Goal: Task Accomplishment & Management: Use online tool/utility

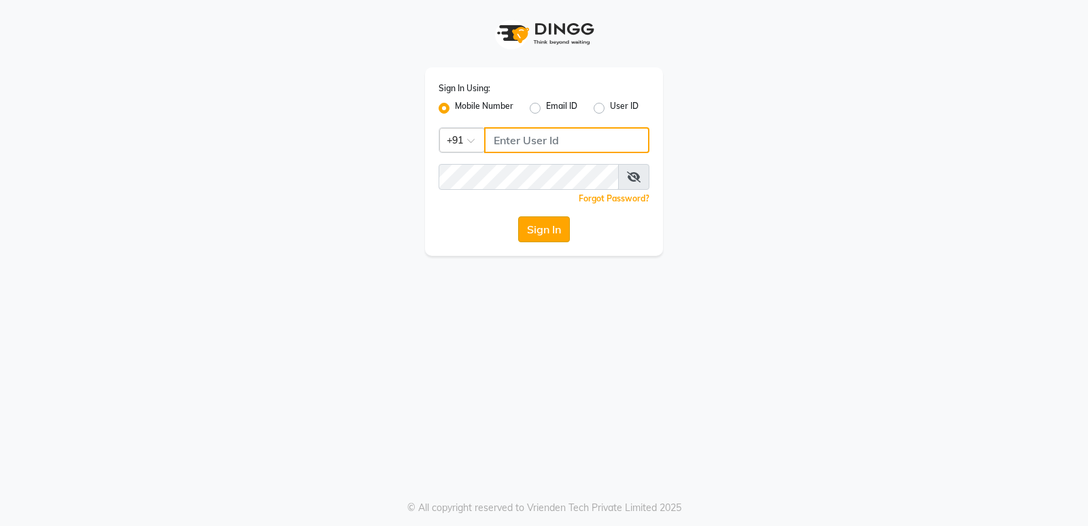
type input "7888039666"
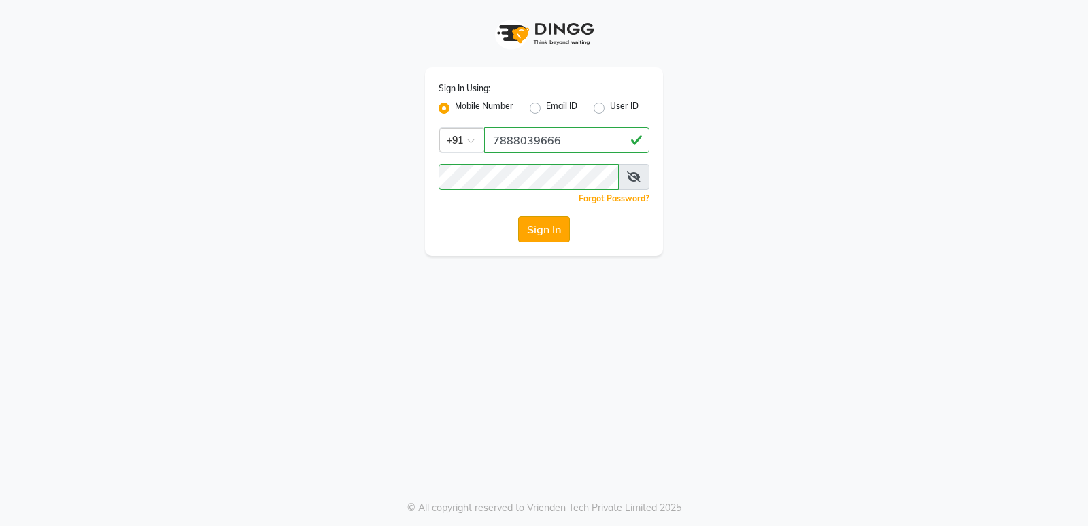
click at [537, 231] on button "Sign In" at bounding box center [544, 229] width 52 height 26
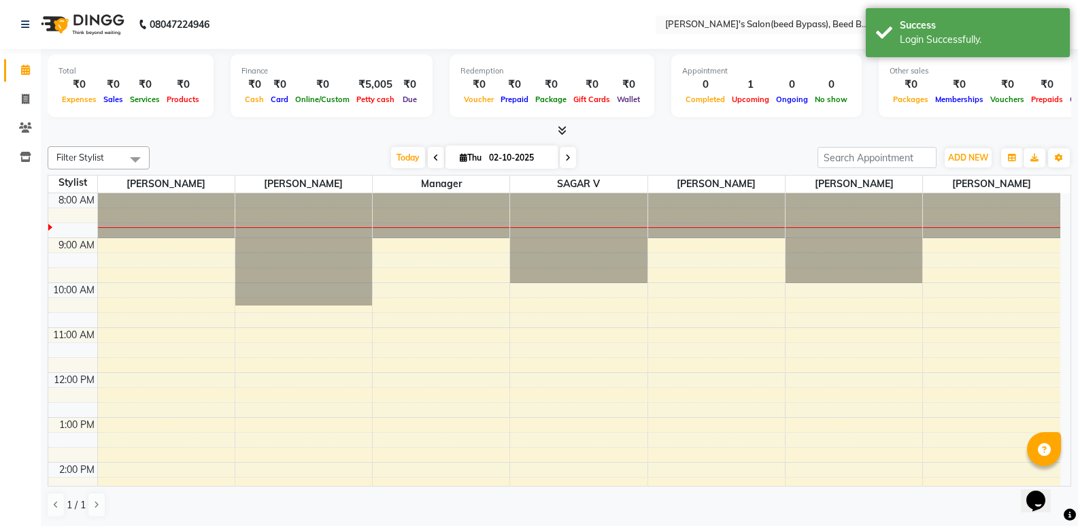
click at [433, 163] on span at bounding box center [436, 157] width 16 height 21
type input "01-10-2025"
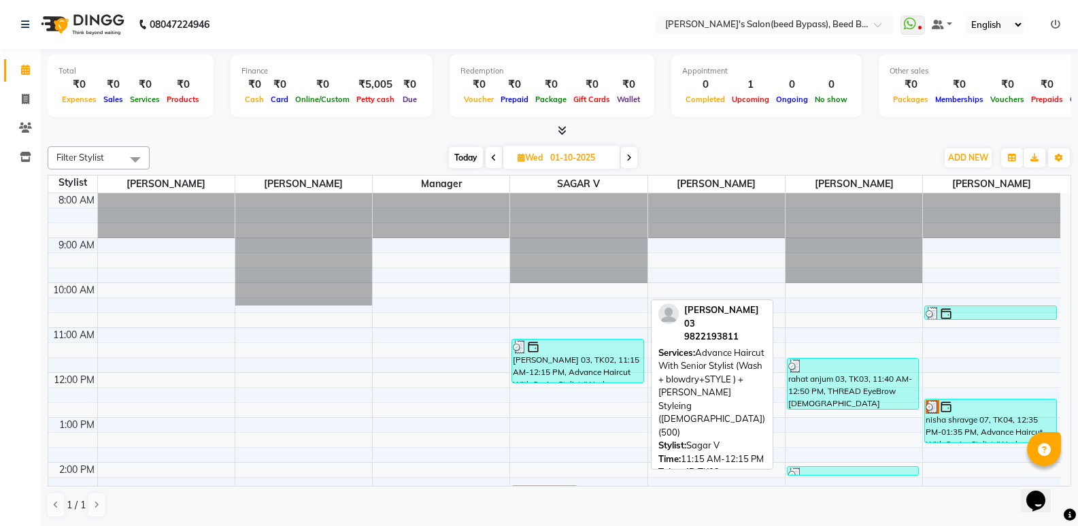
click at [616, 358] on div "[PERSON_NAME] 03, TK02, 11:15 AM-12:15 PM, Advance Haircut With Senior Stylist …" at bounding box center [577, 360] width 131 height 43
select select "3"
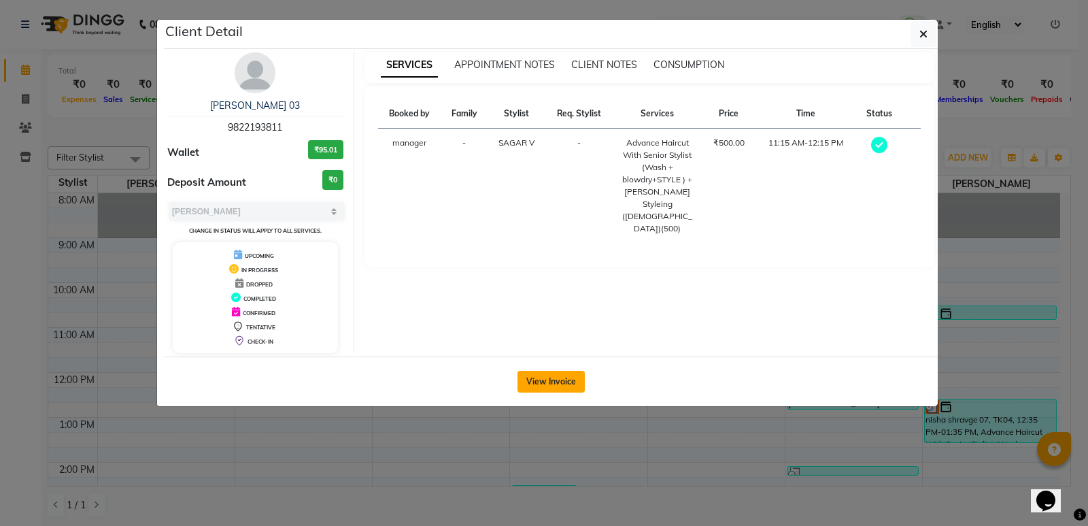
click at [564, 377] on button "View Invoice" at bounding box center [551, 382] width 67 height 22
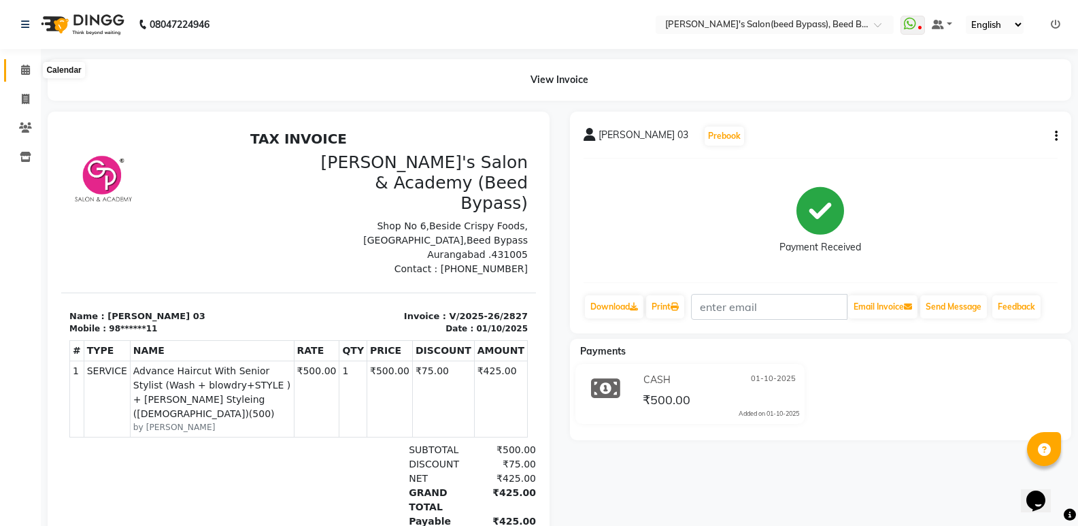
click at [29, 69] on icon at bounding box center [25, 70] width 9 height 10
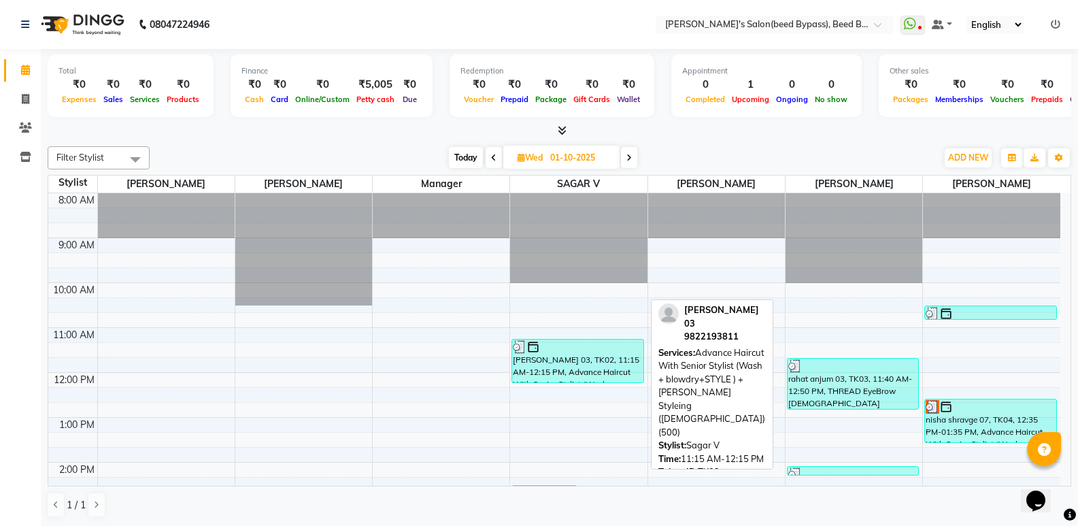
click at [607, 371] on div "[PERSON_NAME] 03, TK02, 11:15 AM-12:15 PM, Advance Haircut With Senior Stylist …" at bounding box center [577, 360] width 131 height 43
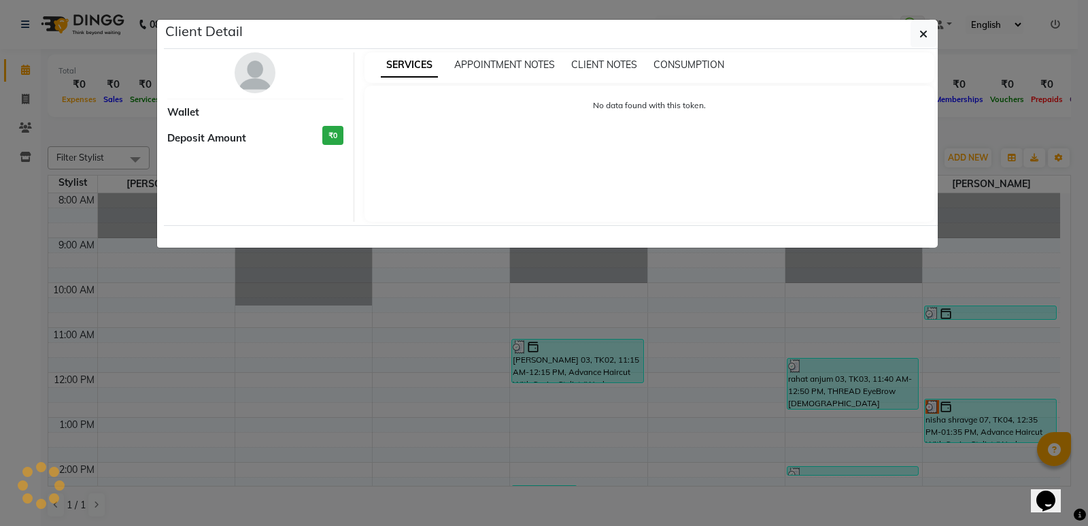
select select "3"
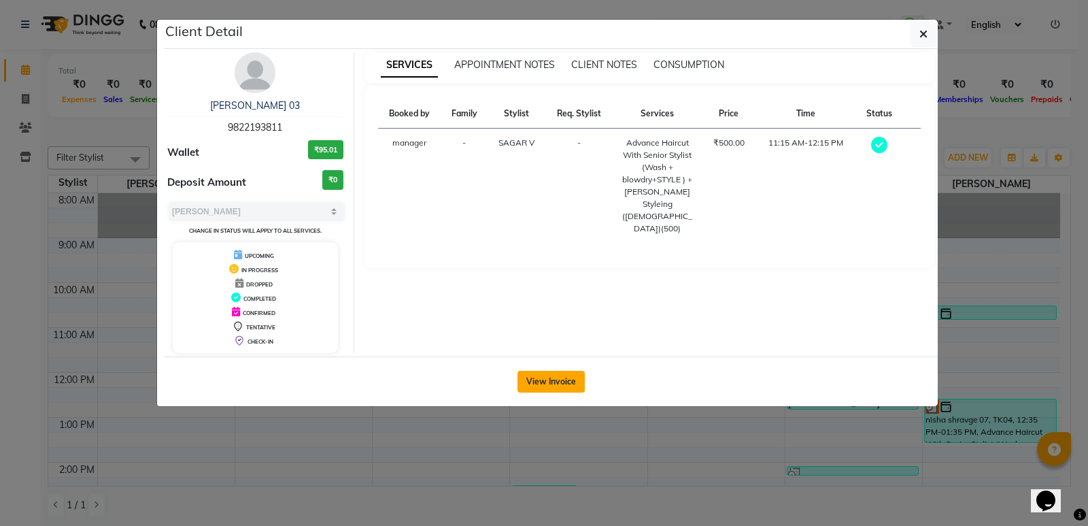
click at [560, 373] on button "View Invoice" at bounding box center [551, 382] width 67 height 22
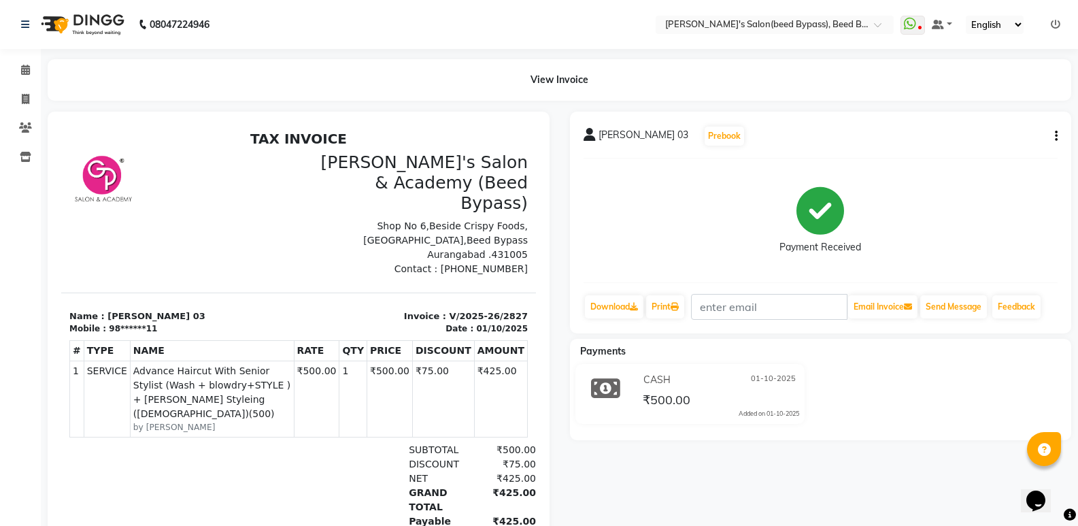
click at [1055, 137] on icon "button" at bounding box center [1056, 136] width 3 height 1
click at [977, 148] on div "Edit Item Staff" at bounding box center [988, 144] width 93 height 17
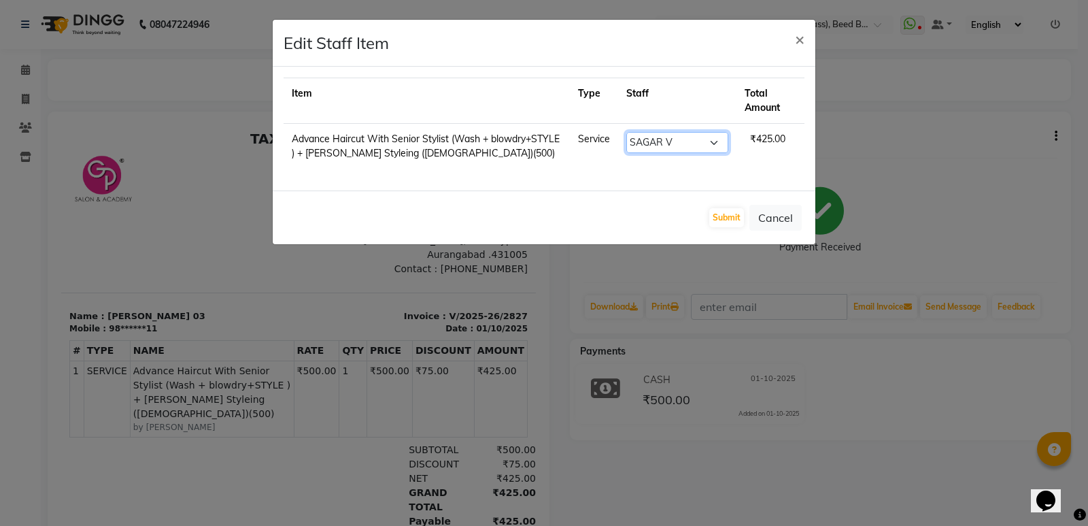
click at [713, 140] on select "Select [PERSON_NAME] manager [PERSON_NAME] V sagar [PERSON_NAME] [PERSON_NAME]" at bounding box center [677, 142] width 102 height 21
select select "83208"
click at [626, 132] on select "Select [PERSON_NAME] manager [PERSON_NAME] V sagar [PERSON_NAME] [PERSON_NAME]" at bounding box center [677, 142] width 102 height 21
click at [720, 216] on button "Submit" at bounding box center [726, 217] width 35 height 19
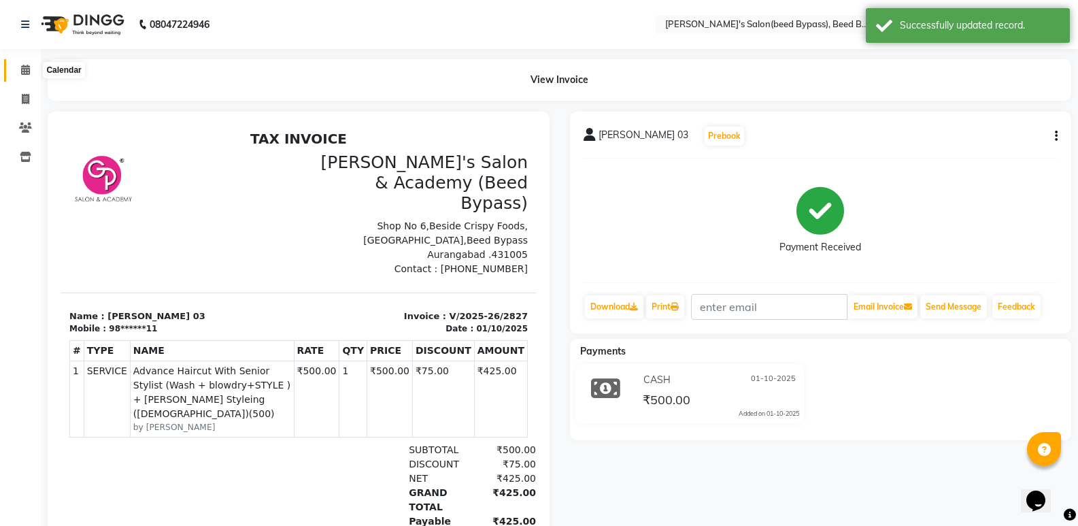
click at [25, 72] on icon at bounding box center [25, 70] width 9 height 10
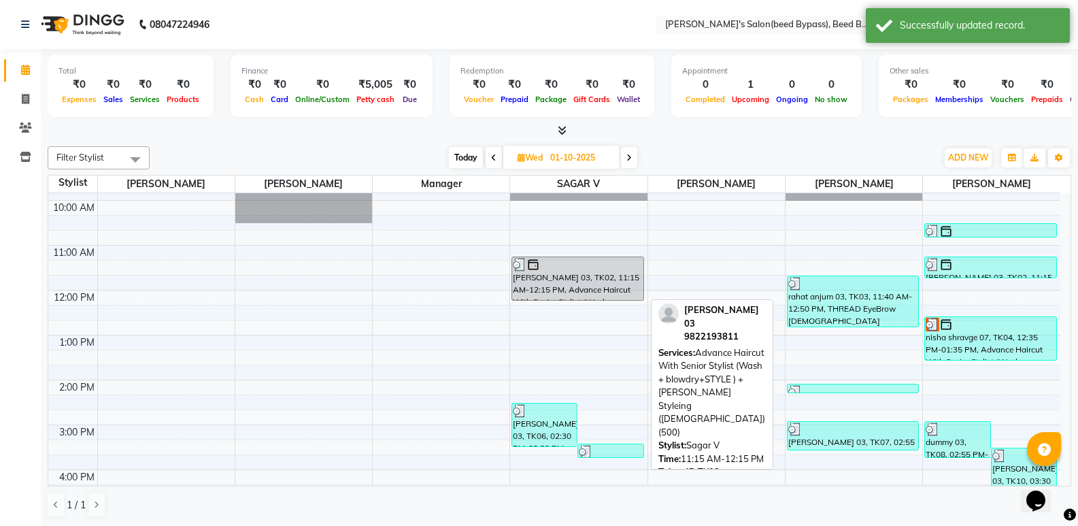
scroll to position [136, 0]
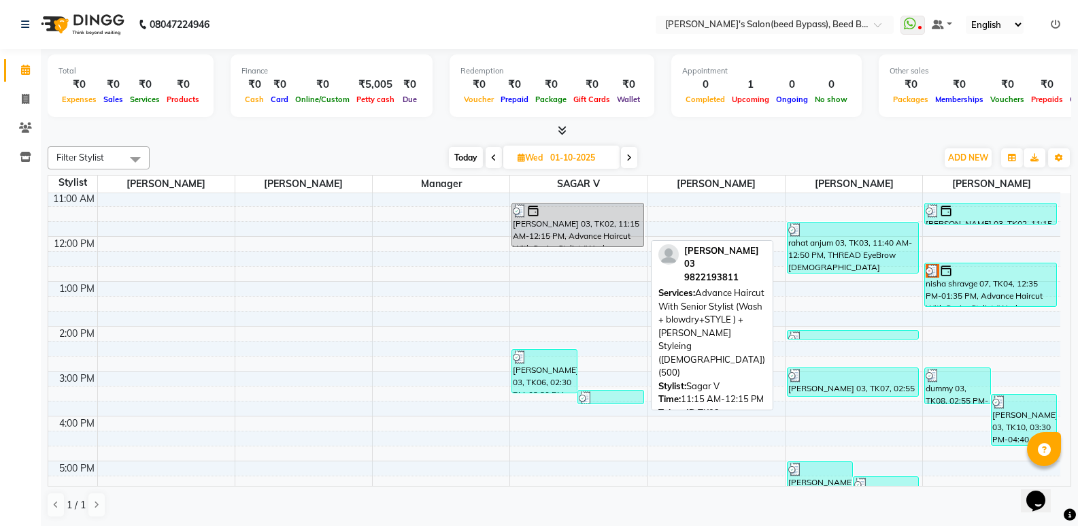
click at [620, 240] on div "[PERSON_NAME] 03, TK02, 11:15 AM-12:15 PM, Advance Haircut With Senior Stylist …" at bounding box center [577, 224] width 131 height 43
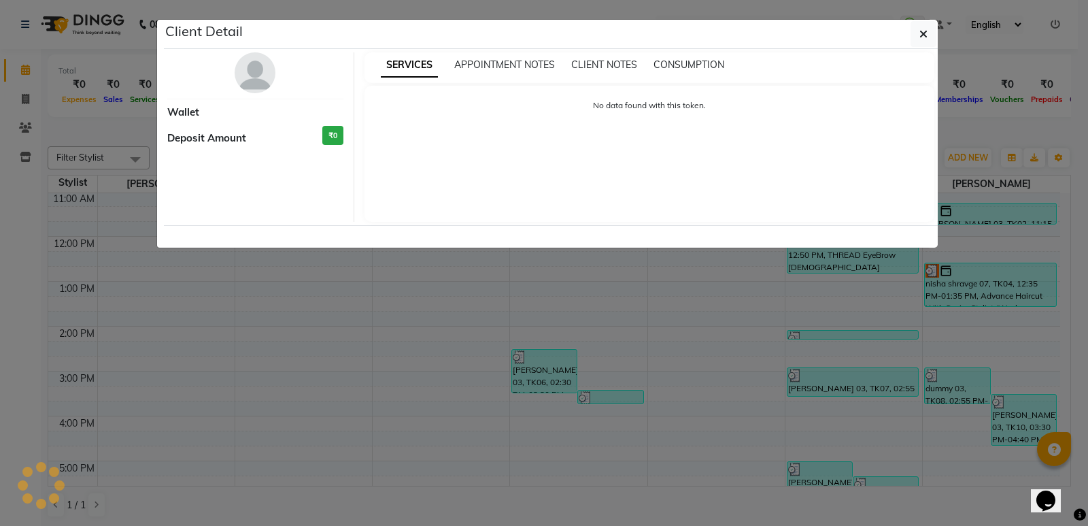
select select "3"
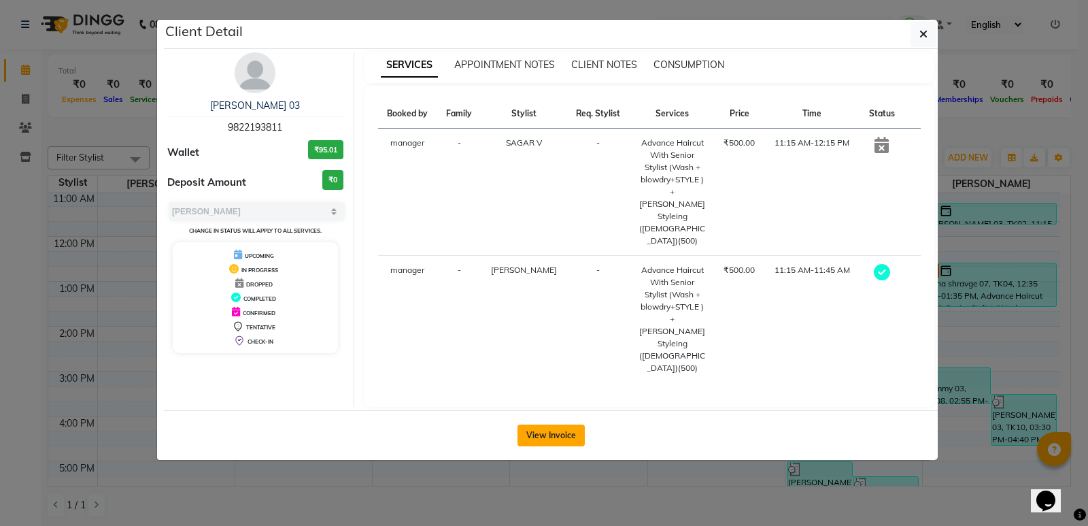
click at [544, 424] on button "View Invoice" at bounding box center [551, 435] width 67 height 22
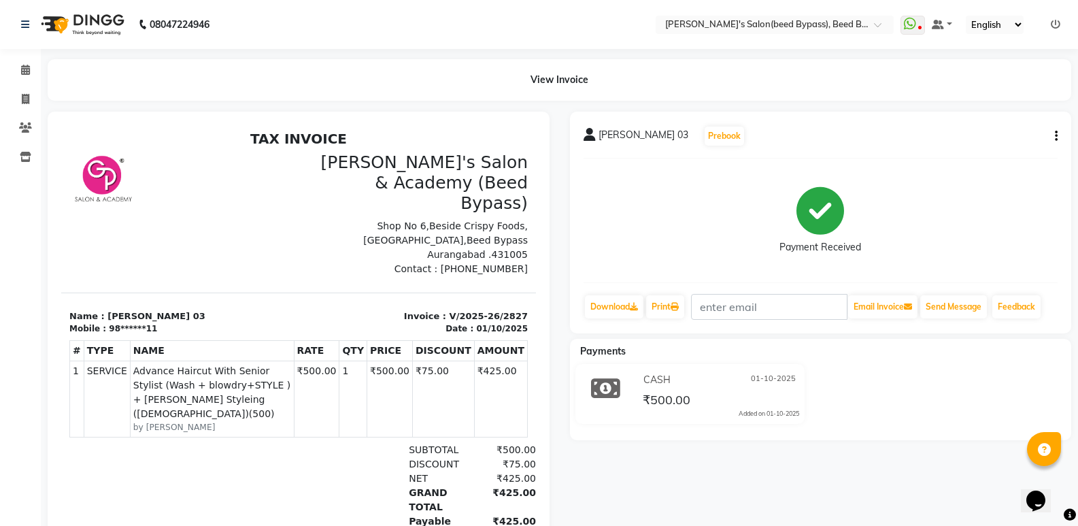
click at [1055, 136] on icon "button" at bounding box center [1056, 136] width 3 height 1
click at [994, 147] on div "Edit Item Staff" at bounding box center [988, 144] width 93 height 17
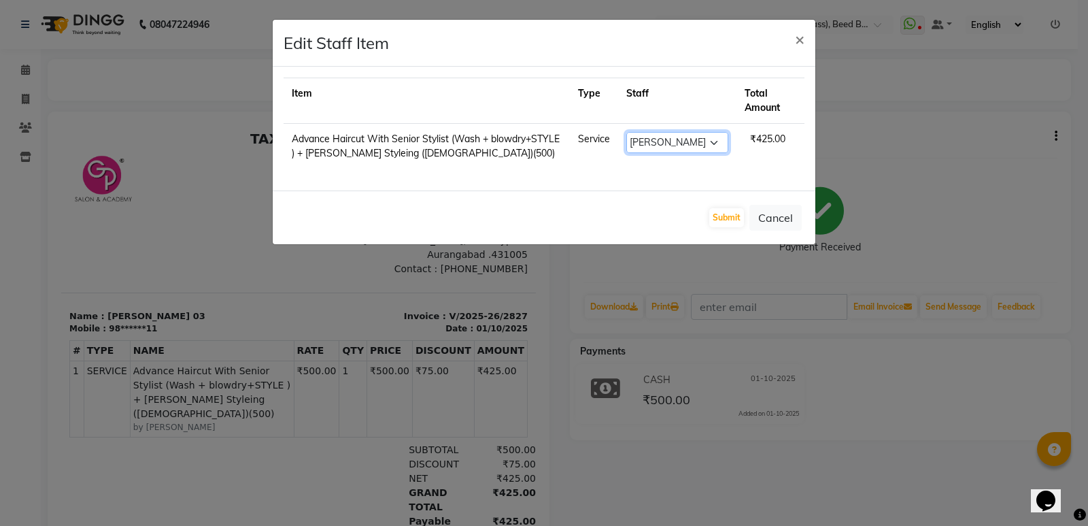
click at [710, 141] on select "Select [PERSON_NAME] manager [PERSON_NAME] V sagar [PERSON_NAME] [PERSON_NAME]" at bounding box center [677, 142] width 102 height 21
select select "28787"
click at [626, 132] on select "Select [PERSON_NAME] manager [PERSON_NAME] V sagar [PERSON_NAME] [PERSON_NAME]" at bounding box center [677, 142] width 102 height 21
click at [725, 208] on button "Submit" at bounding box center [726, 217] width 35 height 19
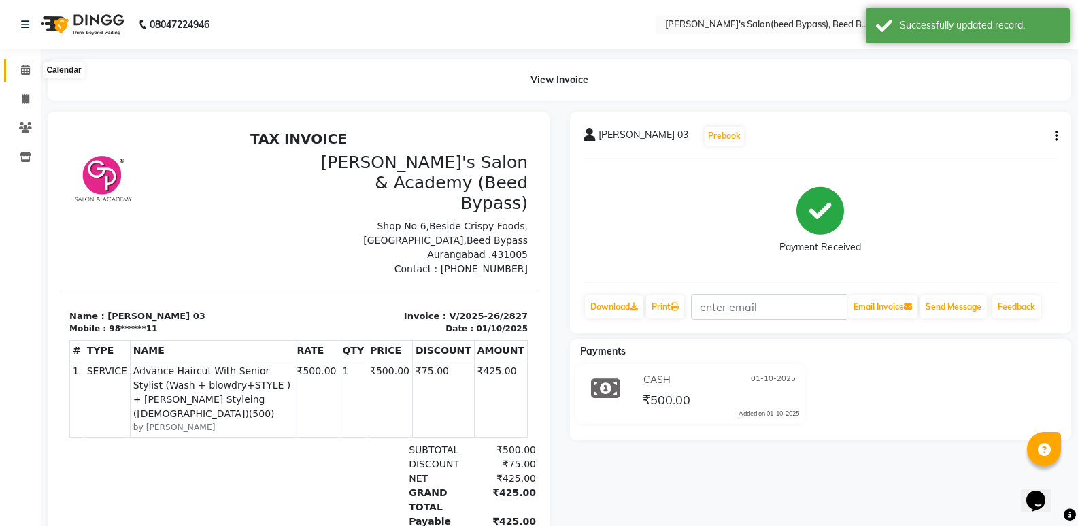
click at [30, 65] on icon at bounding box center [25, 70] width 9 height 10
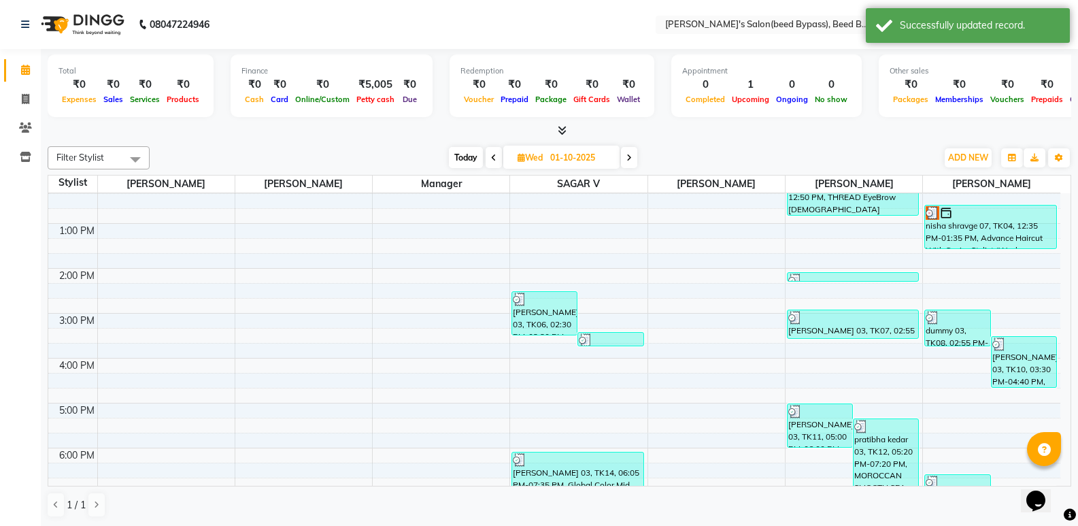
scroll to position [272, 0]
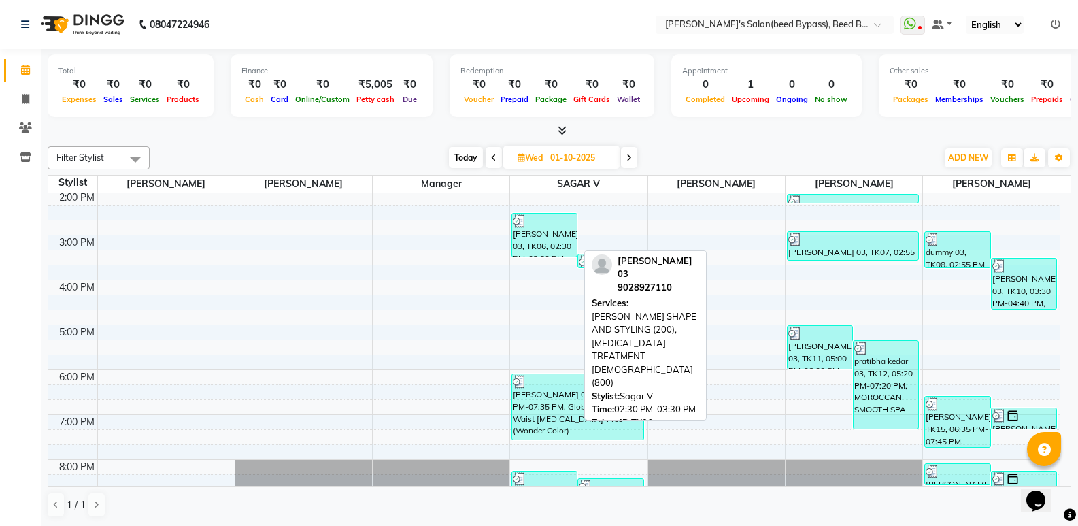
click at [545, 239] on div "[PERSON_NAME] 03, TK06, 02:30 PM-03:30 PM, [PERSON_NAME] SHAPE AND STYLING (200…" at bounding box center [544, 235] width 65 height 43
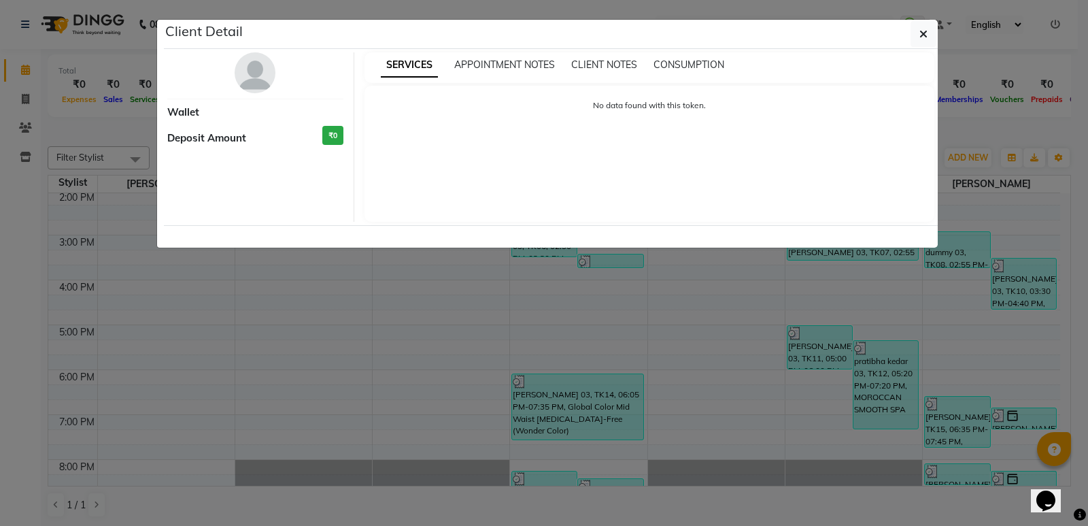
select select "3"
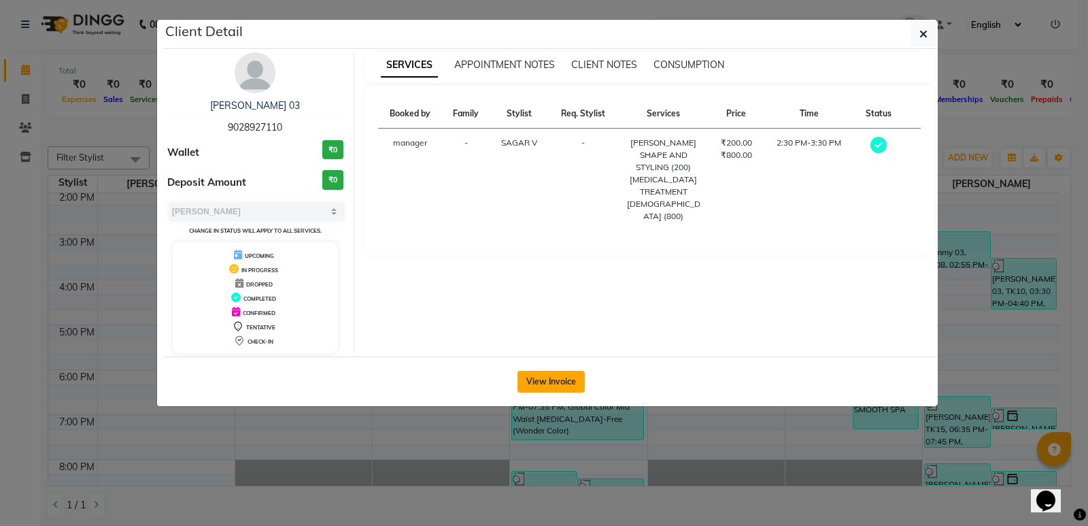
click at [545, 386] on button "View Invoice" at bounding box center [551, 382] width 67 height 22
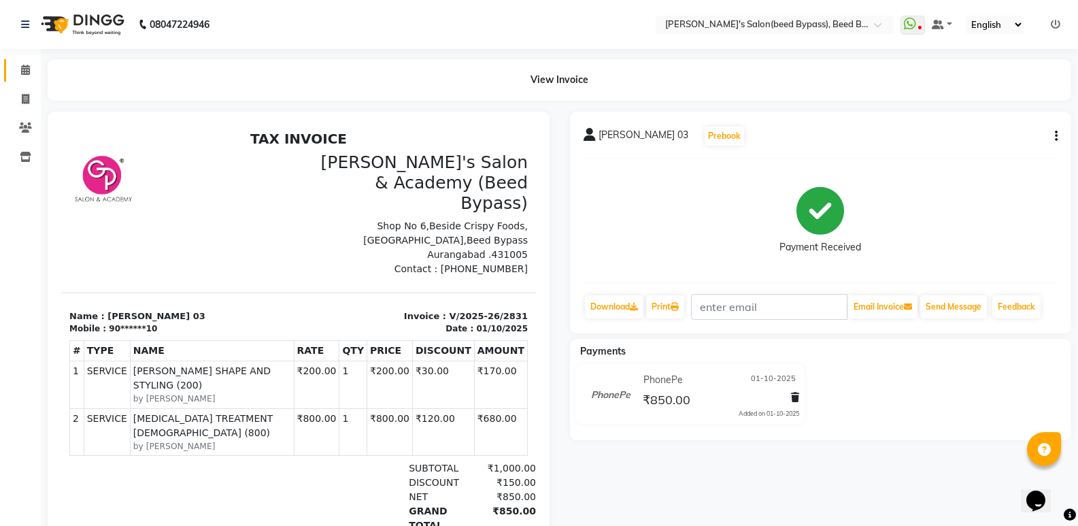
scroll to position [11, 0]
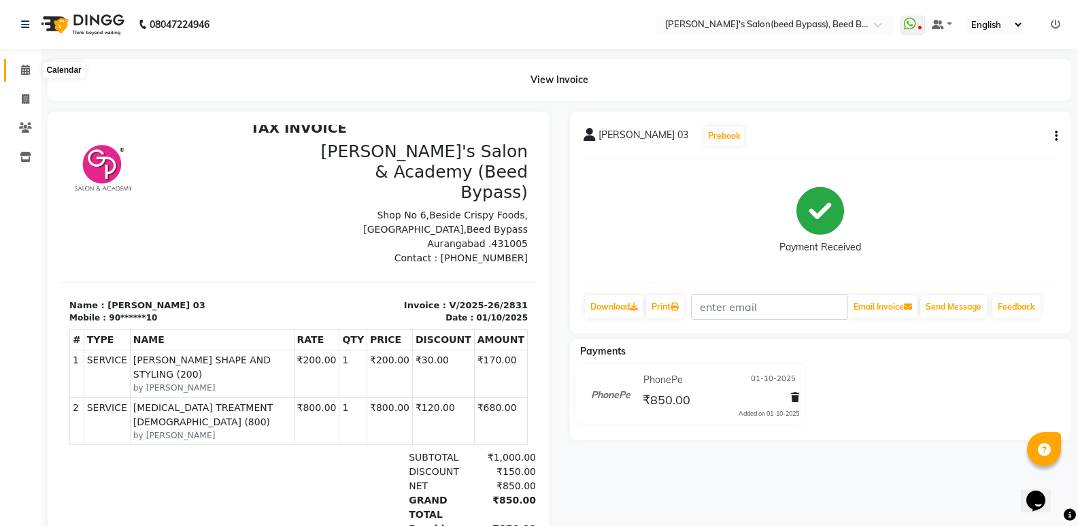
click at [24, 66] on icon at bounding box center [25, 70] width 9 height 10
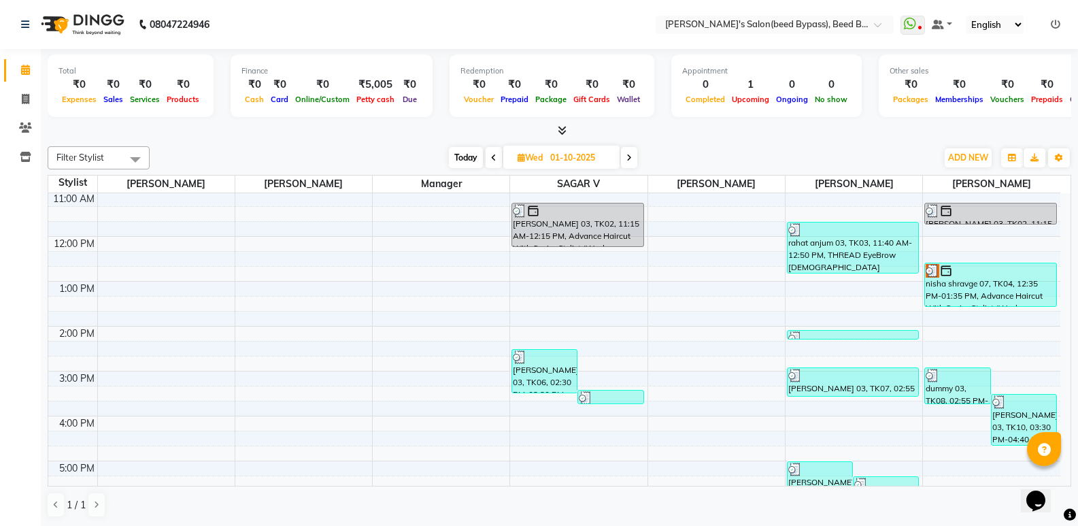
scroll to position [272, 0]
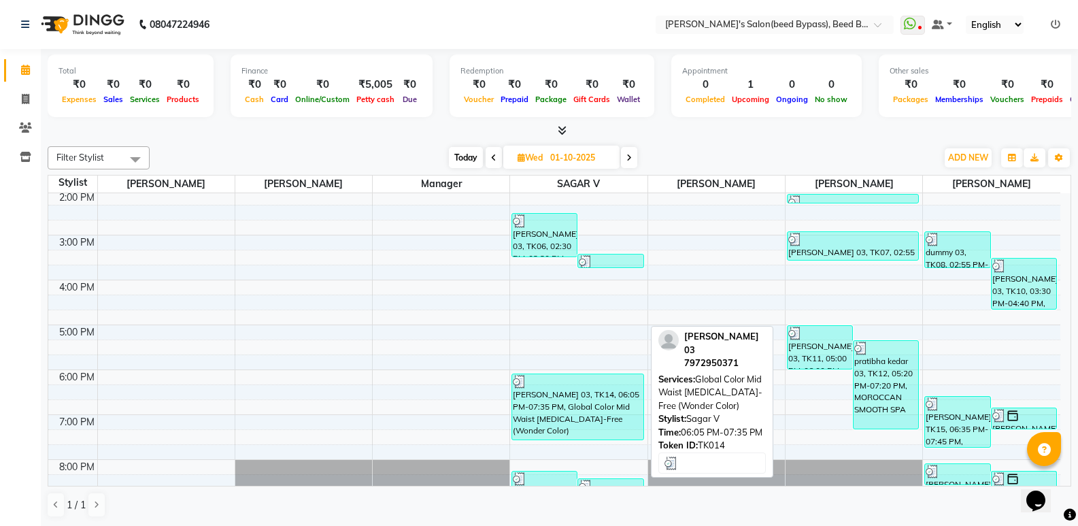
click at [592, 414] on div "[PERSON_NAME] 03, TK14, 06:05 PM-07:35 PM, Global Color Mid Waist [MEDICAL_DATA…" at bounding box center [577, 406] width 131 height 65
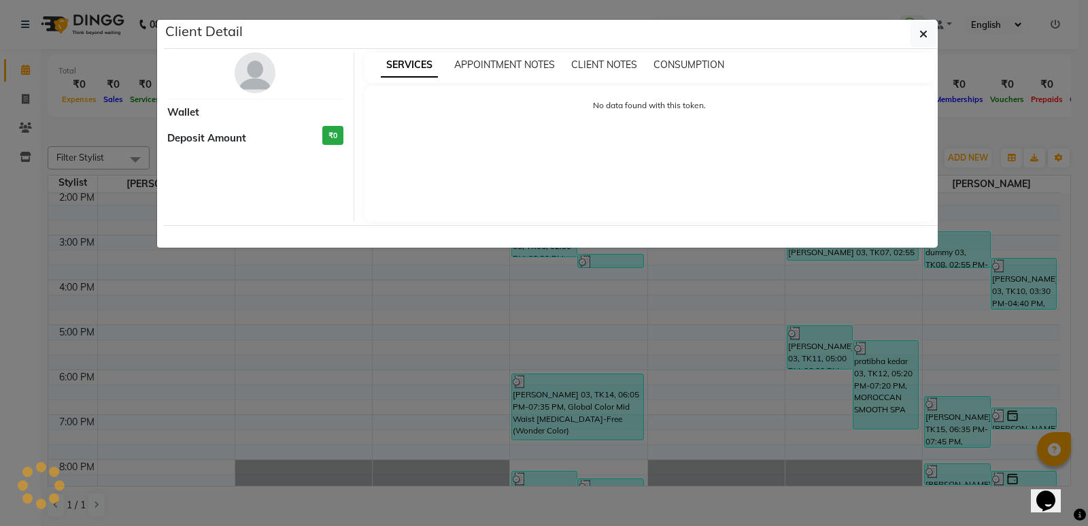
select select "3"
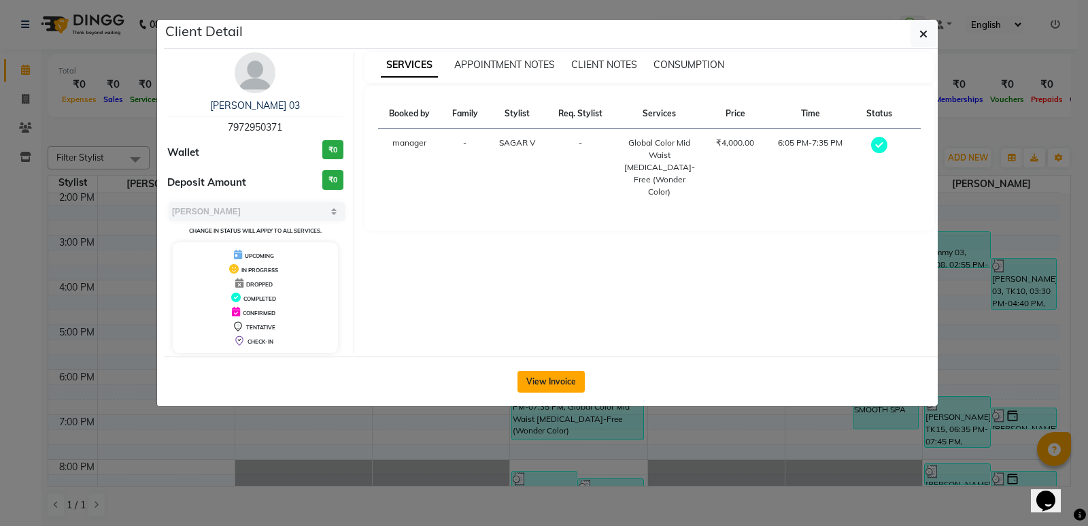
click at [571, 384] on button "View Invoice" at bounding box center [551, 382] width 67 height 22
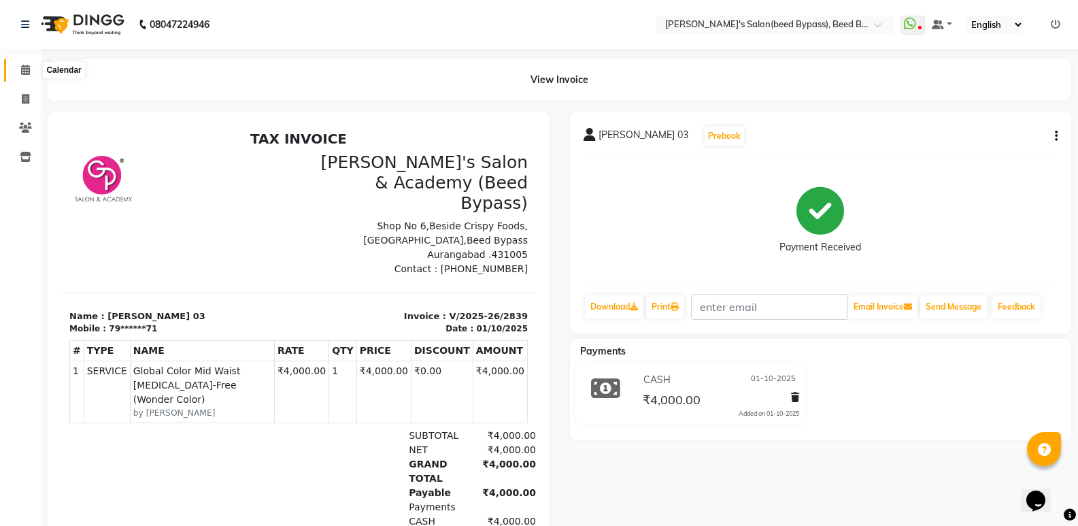
click at [22, 72] on icon at bounding box center [25, 70] width 9 height 10
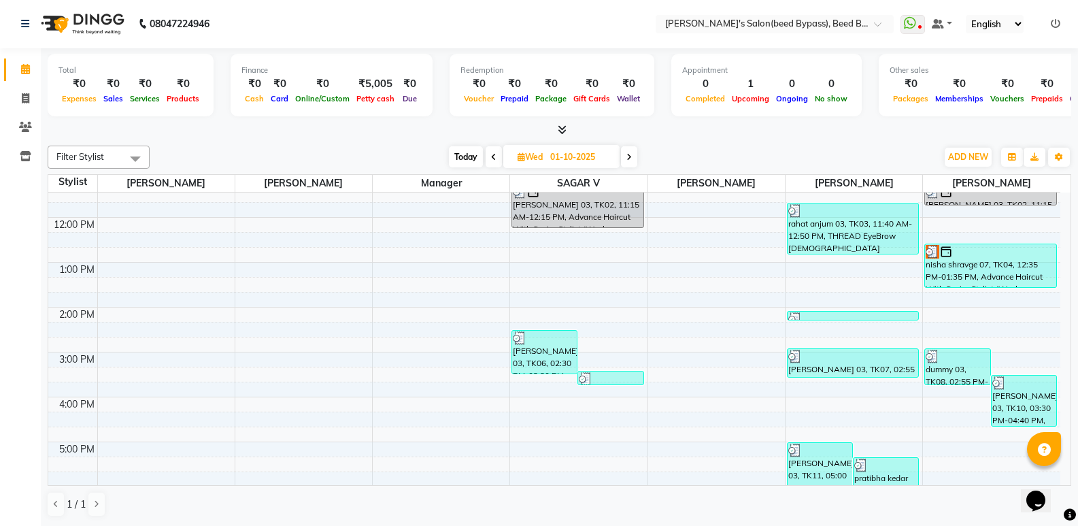
scroll to position [290, 0]
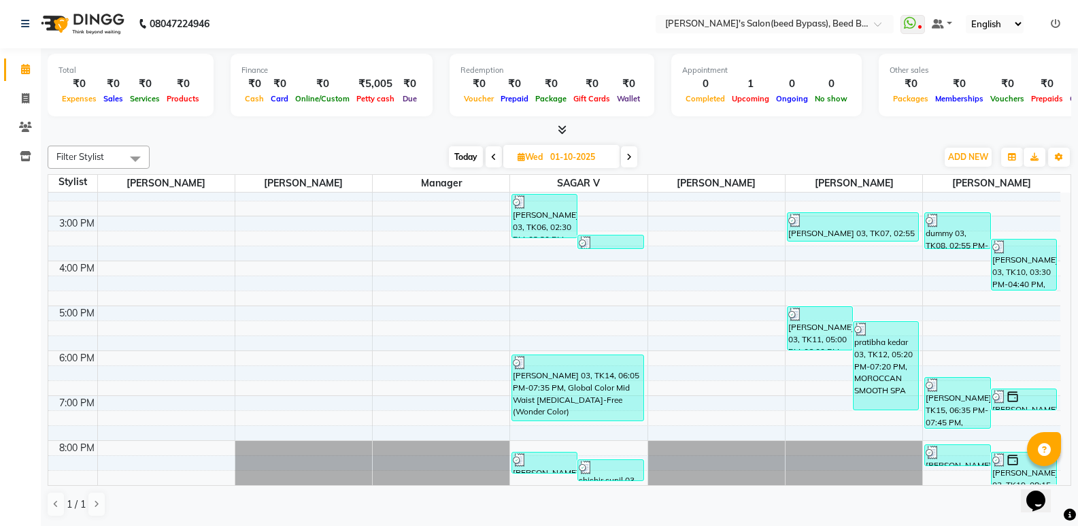
click at [627, 157] on icon at bounding box center [628, 157] width 5 height 8
type input "02-10-2025"
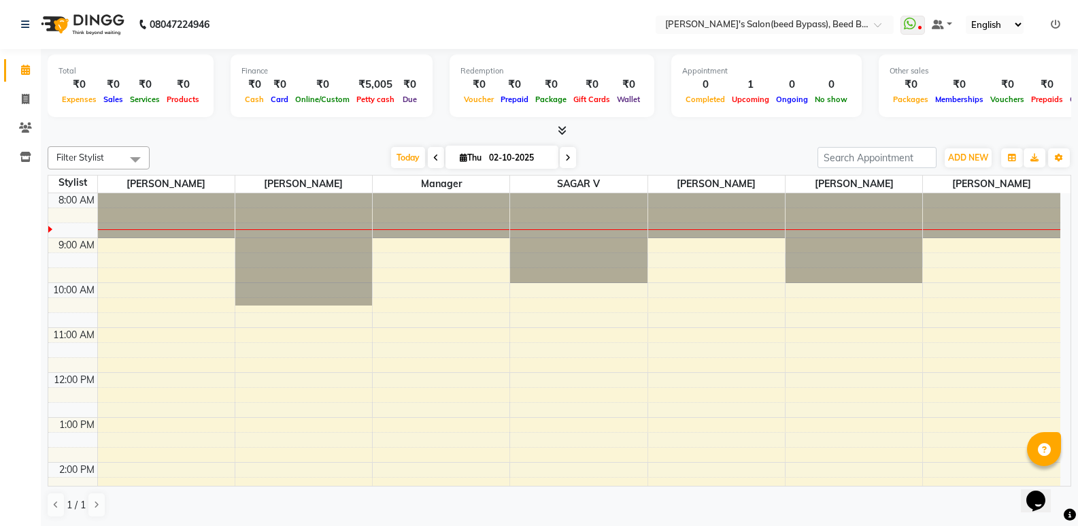
scroll to position [1, 0]
